Goal: Task Accomplishment & Management: Manage account settings

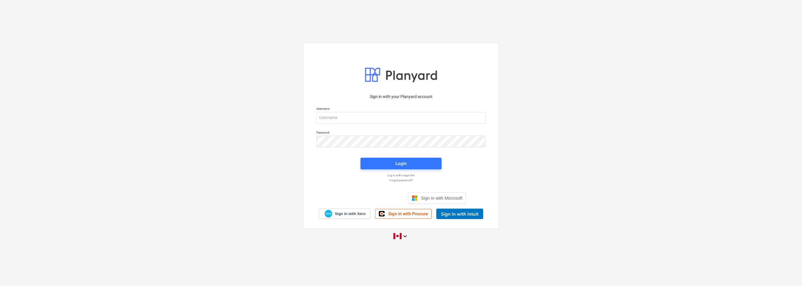
click at [395, 110] on p "Username" at bounding box center [401, 109] width 169 height 5
click at [397, 115] on input "email" at bounding box center [401, 118] width 169 height 12
type input "[EMAIL_ADDRESS][DOMAIN_NAME]"
click at [419, 166] on span "Login" at bounding box center [401, 164] width 67 height 8
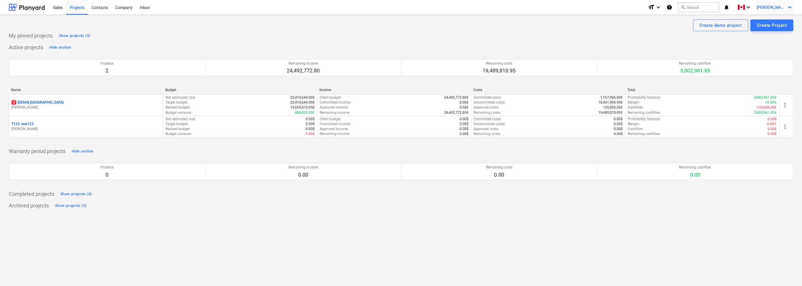
click at [788, 7] on icon "keyboard_arrow_down" at bounding box center [789, 7] width 7 height 7
click at [788, 7] on div at bounding box center [401, 143] width 802 height 286
click at [788, 7] on icon "keyboard_arrow_down" at bounding box center [789, 7] width 7 height 7
click at [776, 24] on div "Settings" at bounding box center [775, 22] width 35 height 9
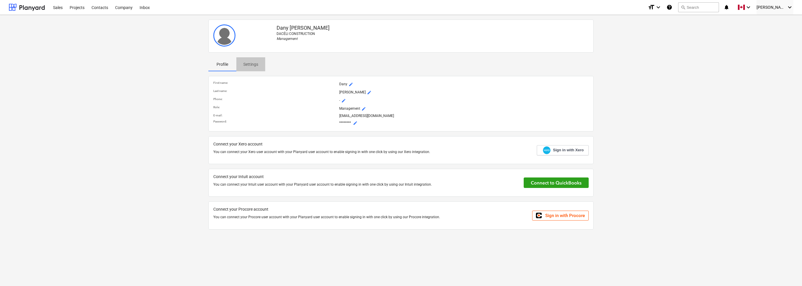
click at [253, 66] on p "Settings" at bounding box center [250, 64] width 15 height 6
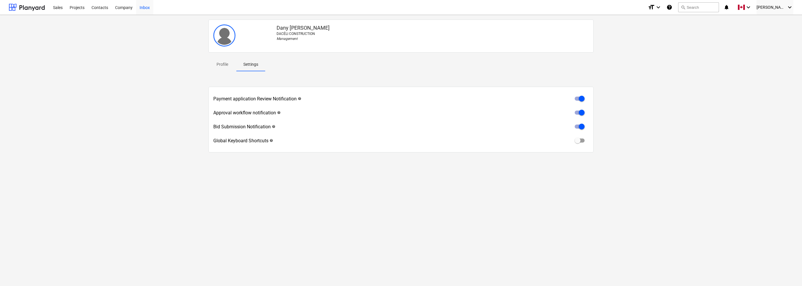
click at [142, 9] on div "Inbox" at bounding box center [144, 7] width 17 height 15
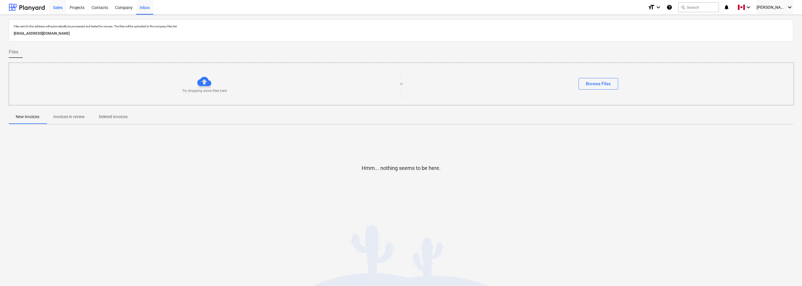
click at [54, 10] on div "Sales" at bounding box center [58, 7] width 17 height 15
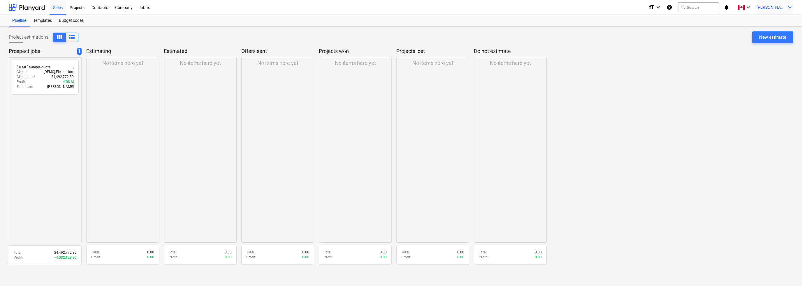
click at [792, 9] on icon "keyboard_arrow_down" at bounding box center [789, 7] width 7 height 7
click at [792, 9] on div at bounding box center [401, 143] width 802 height 286
click at [662, 9] on icon "keyboard_arrow_down" at bounding box center [658, 7] width 7 height 7
click at [648, 102] on div at bounding box center [401, 143] width 802 height 286
click at [752, 6] on icon "keyboard_arrow_down" at bounding box center [748, 7] width 7 height 7
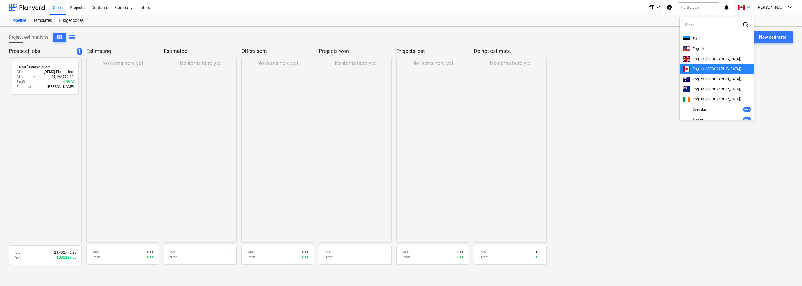
click at [761, 6] on div at bounding box center [401, 143] width 802 height 286
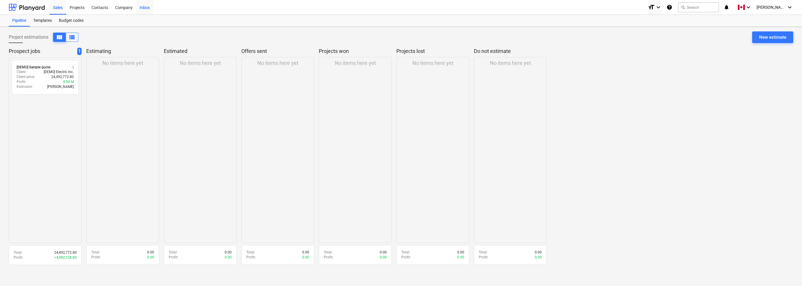
click at [148, 12] on div "Inbox" at bounding box center [144, 7] width 17 height 15
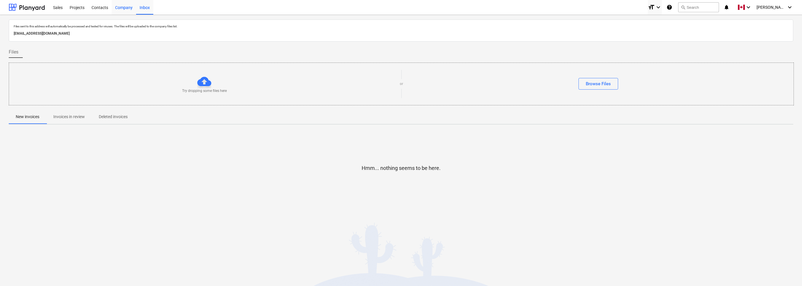
click at [127, 10] on div "Company" at bounding box center [124, 7] width 24 height 15
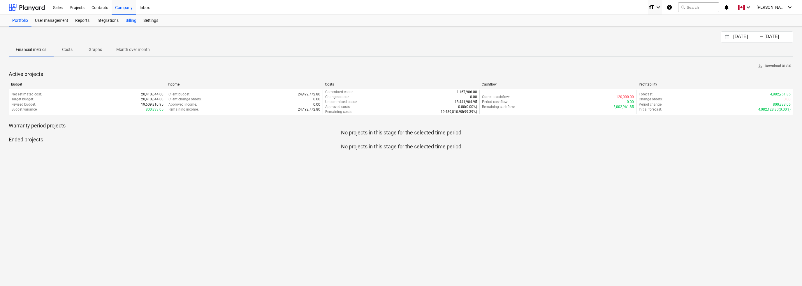
click at [131, 19] on div "Billing" at bounding box center [131, 21] width 18 height 12
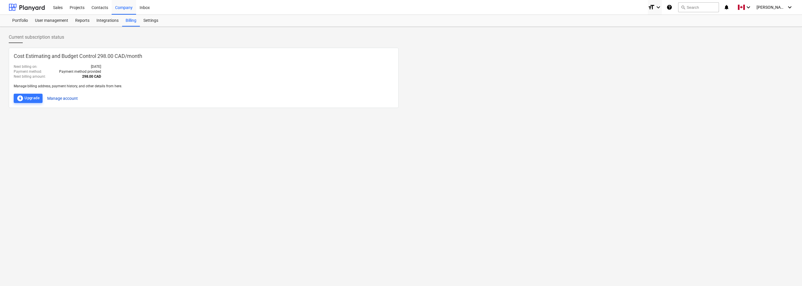
click at [58, 100] on button "Manage account" at bounding box center [62, 98] width 31 height 9
click at [62, 22] on div "User management" at bounding box center [51, 21] width 40 height 12
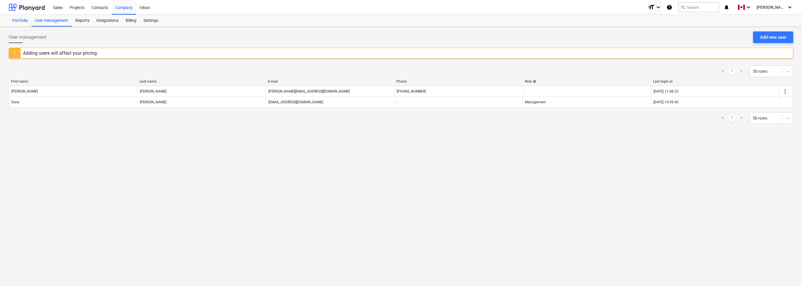
click at [22, 21] on div "Portfolio" at bounding box center [20, 21] width 23 height 12
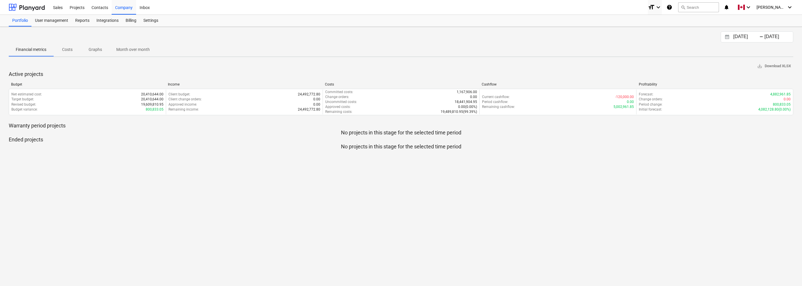
click at [67, 51] on p "Costs" at bounding box center [67, 50] width 14 height 6
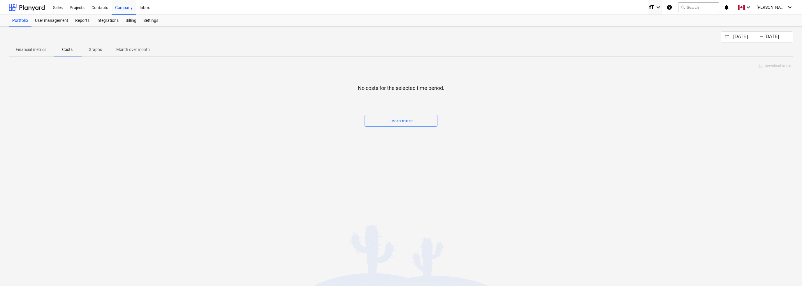
click at [106, 51] on span "Graphs" at bounding box center [95, 50] width 28 height 10
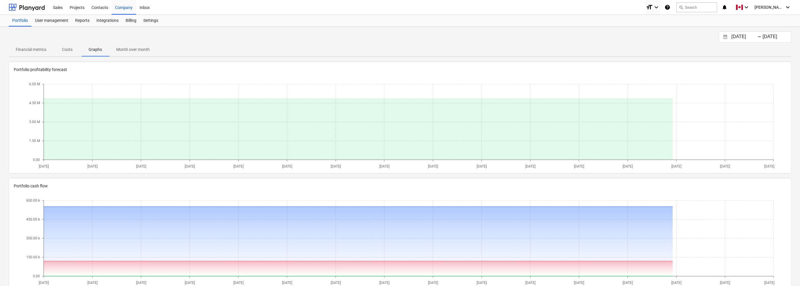
click at [134, 51] on p "Month over month" at bounding box center [133, 50] width 34 height 6
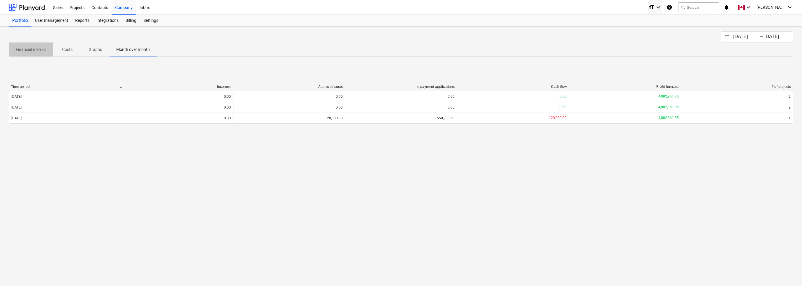
click at [29, 47] on p "Financial metrics" at bounding box center [31, 50] width 31 height 6
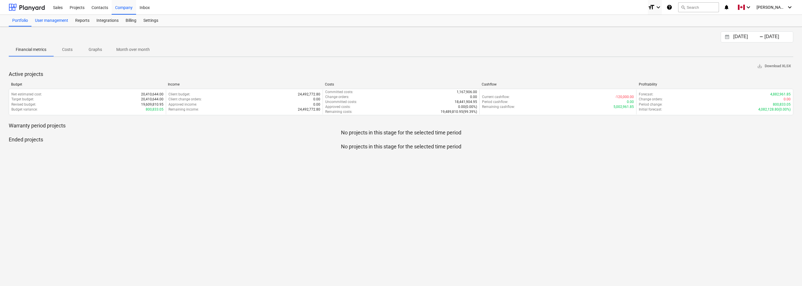
click at [64, 23] on div "User management" at bounding box center [51, 21] width 40 height 12
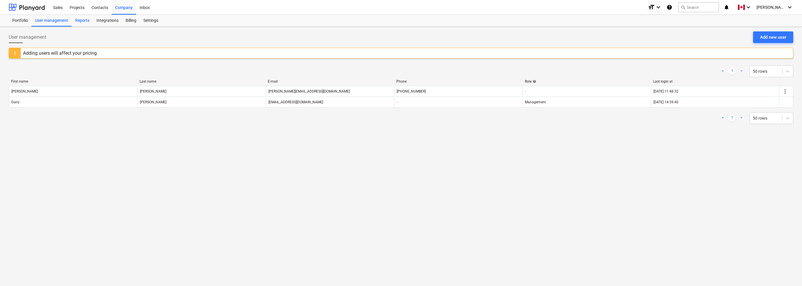
click at [84, 22] on div "Reports" at bounding box center [82, 21] width 21 height 12
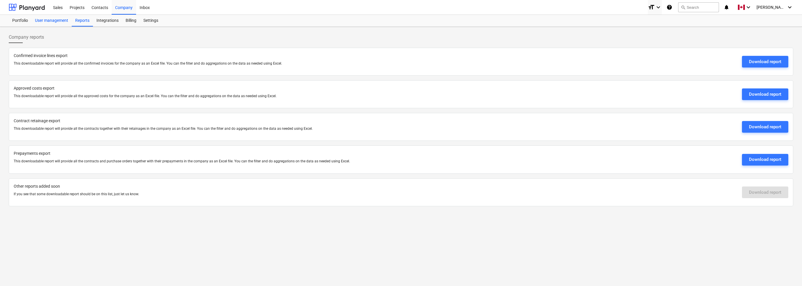
click at [56, 22] on div "User management" at bounding box center [51, 21] width 40 height 12
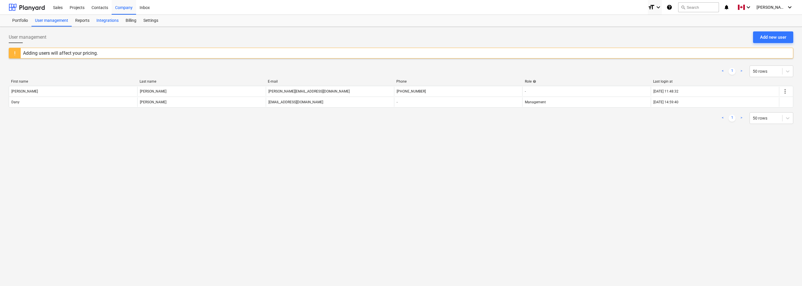
click at [111, 23] on div "Integrations" at bounding box center [107, 21] width 29 height 12
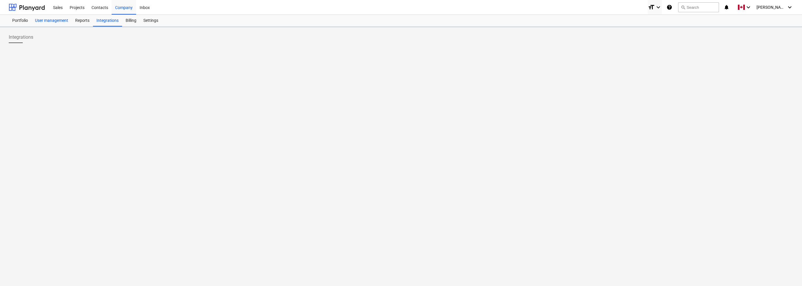
click at [70, 22] on div "User management" at bounding box center [51, 21] width 40 height 12
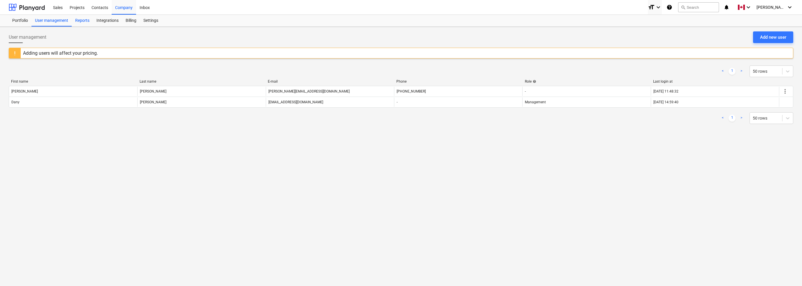
click at [82, 22] on div "Reports" at bounding box center [82, 21] width 21 height 12
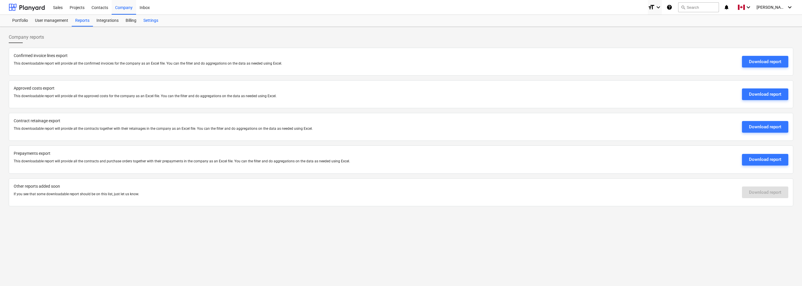
click at [154, 22] on div "Settings" at bounding box center [151, 21] width 22 height 12
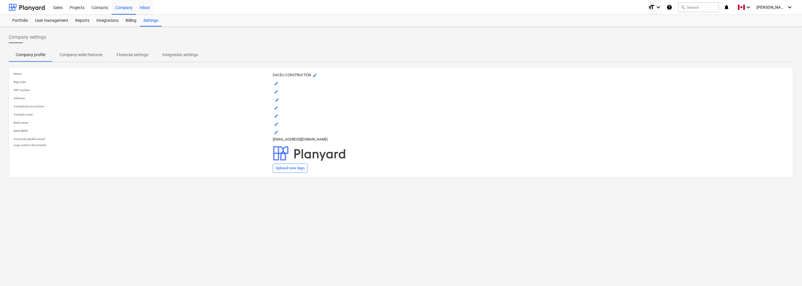
click at [146, 8] on div "Inbox" at bounding box center [144, 7] width 17 height 15
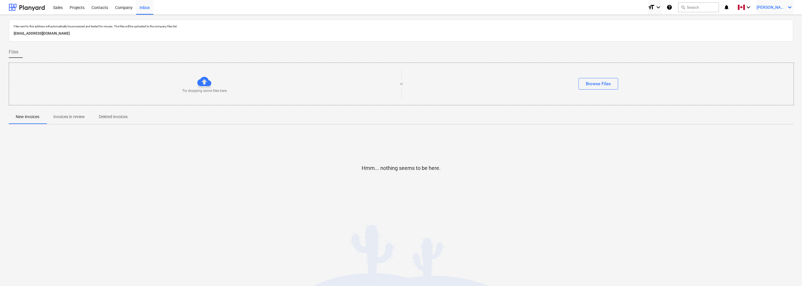
click at [788, 8] on icon "keyboard_arrow_down" at bounding box center [789, 7] width 7 height 7
click at [776, 24] on div "Settings" at bounding box center [775, 22] width 35 height 9
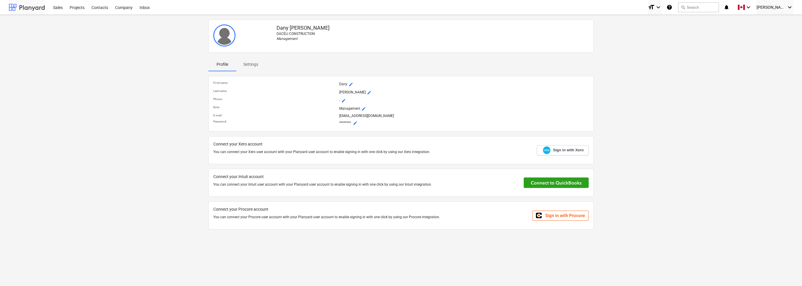
click at [31, 10] on div at bounding box center [27, 7] width 36 height 15
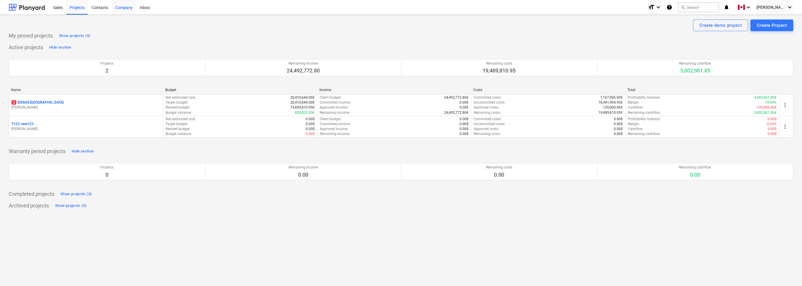
click at [124, 9] on div "Company" at bounding box center [124, 7] width 24 height 15
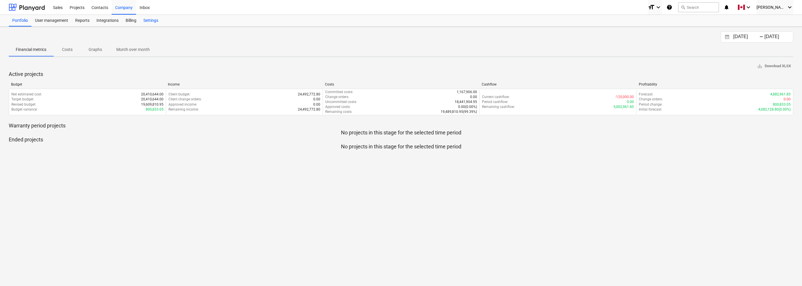
click at [159, 19] on div "Settings" at bounding box center [151, 21] width 22 height 12
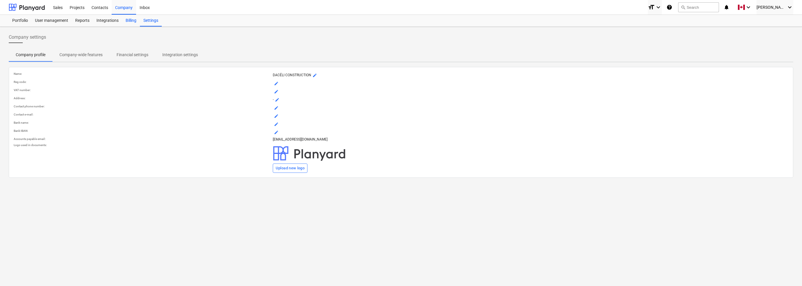
click at [128, 21] on div "Billing" at bounding box center [131, 21] width 18 height 12
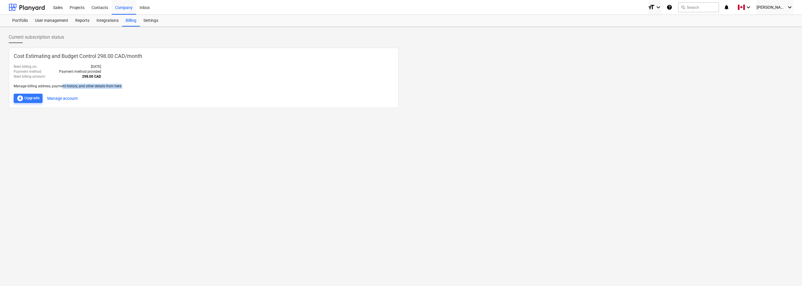
drag, startPoint x: 123, startPoint y: 87, endPoint x: 61, endPoint y: 87, distance: 62.4
click at [61, 87] on p "Manage billing address, payment history, and other details from here." at bounding box center [204, 86] width 380 height 5
click at [131, 87] on p "Manage billing address, payment history, and other details from here." at bounding box center [204, 86] width 380 height 5
click at [67, 98] on button "Manage account" at bounding box center [62, 98] width 31 height 9
click at [35, 100] on div "offline_bolt Upgrade" at bounding box center [28, 98] width 23 height 7
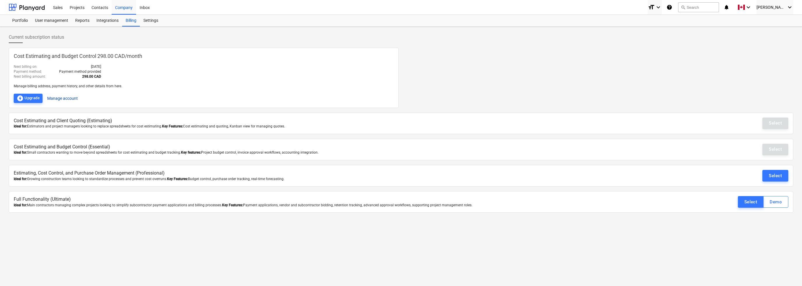
click at [61, 97] on button "Manage account" at bounding box center [62, 98] width 31 height 9
click at [719, 6] on button "search Search" at bounding box center [698, 7] width 41 height 10
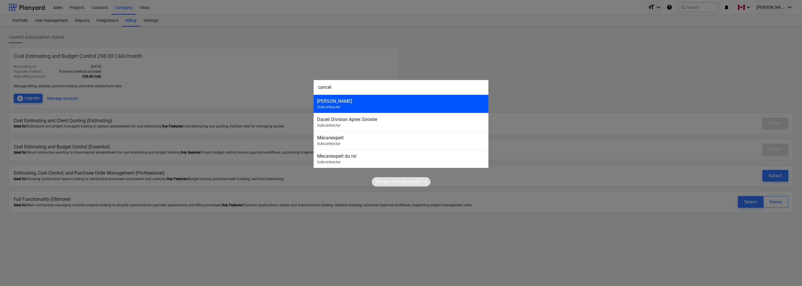
type input "cancel"
click at [356, 103] on div "[PERSON_NAME]" at bounding box center [401, 102] width 168 height 6
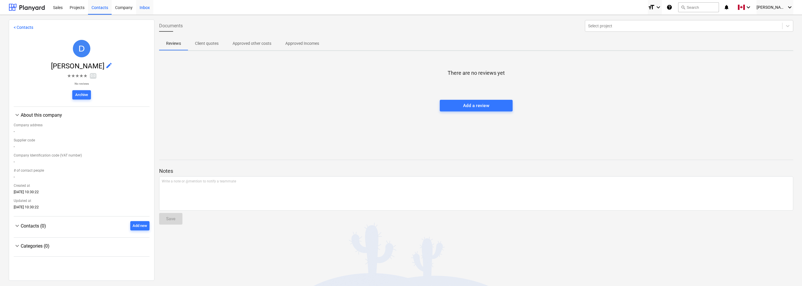
click at [150, 8] on div "Inbox" at bounding box center [144, 7] width 17 height 15
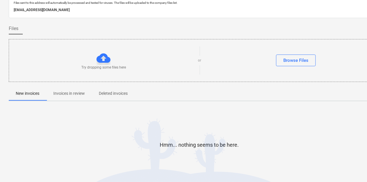
scroll to position [44, 0]
